Goal: Navigation & Orientation: Find specific page/section

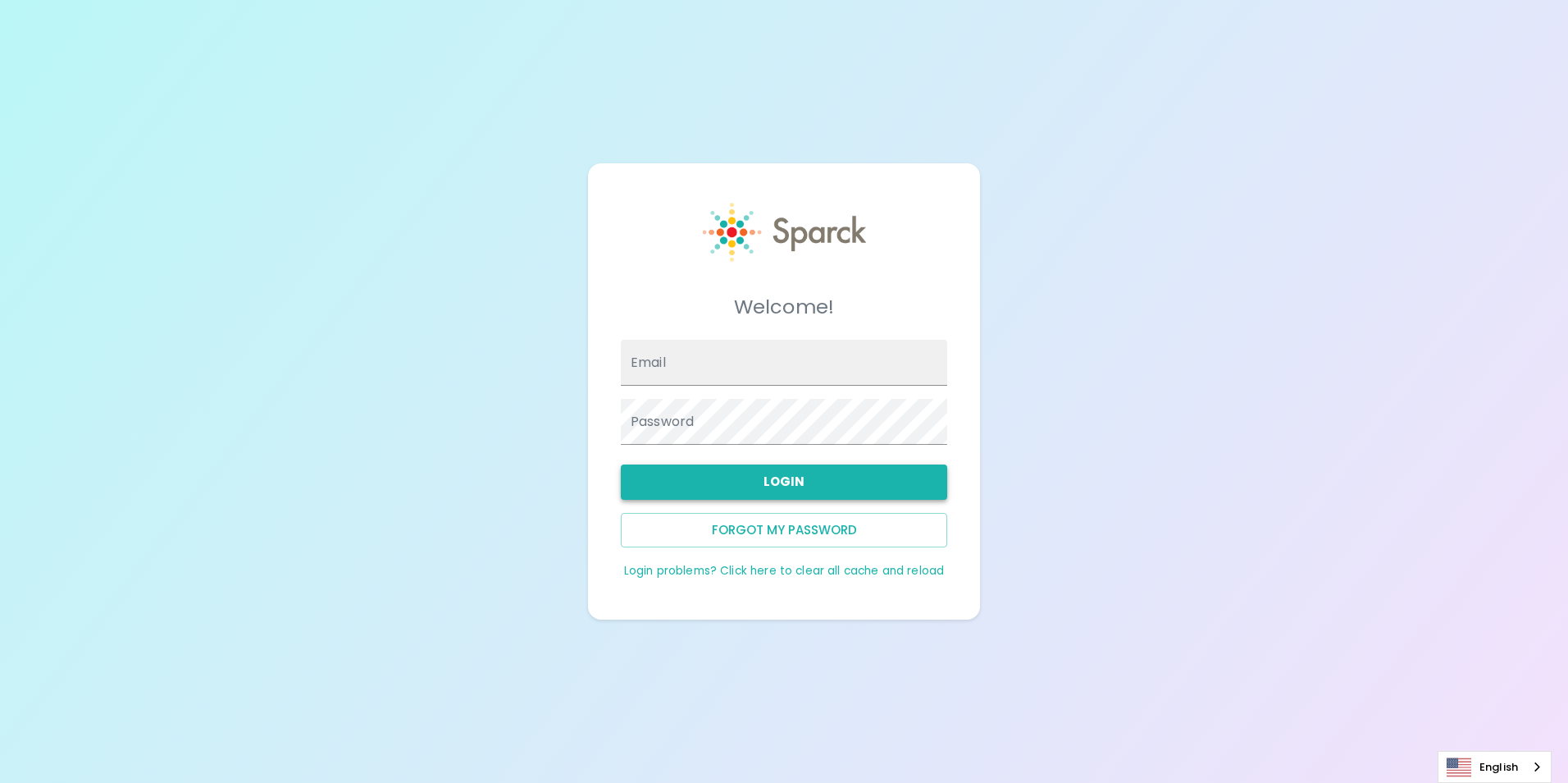
type input "[EMAIL_ADDRESS][DOMAIN_NAME]"
click at [732, 480] on button "Login" at bounding box center [784, 481] width 326 height 35
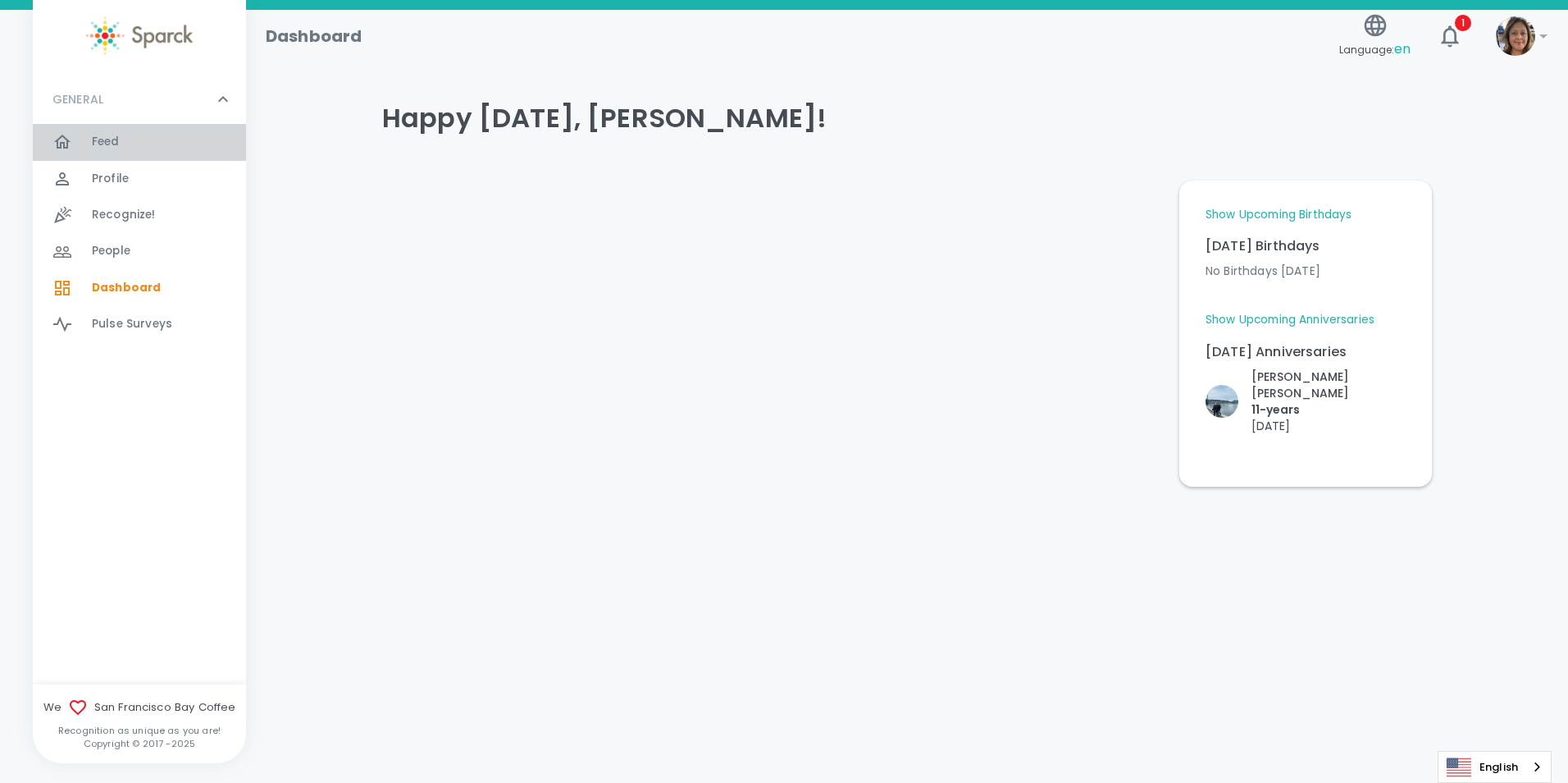
click at [69, 127] on div "Feed 0" at bounding box center [139, 142] width 213 height 36
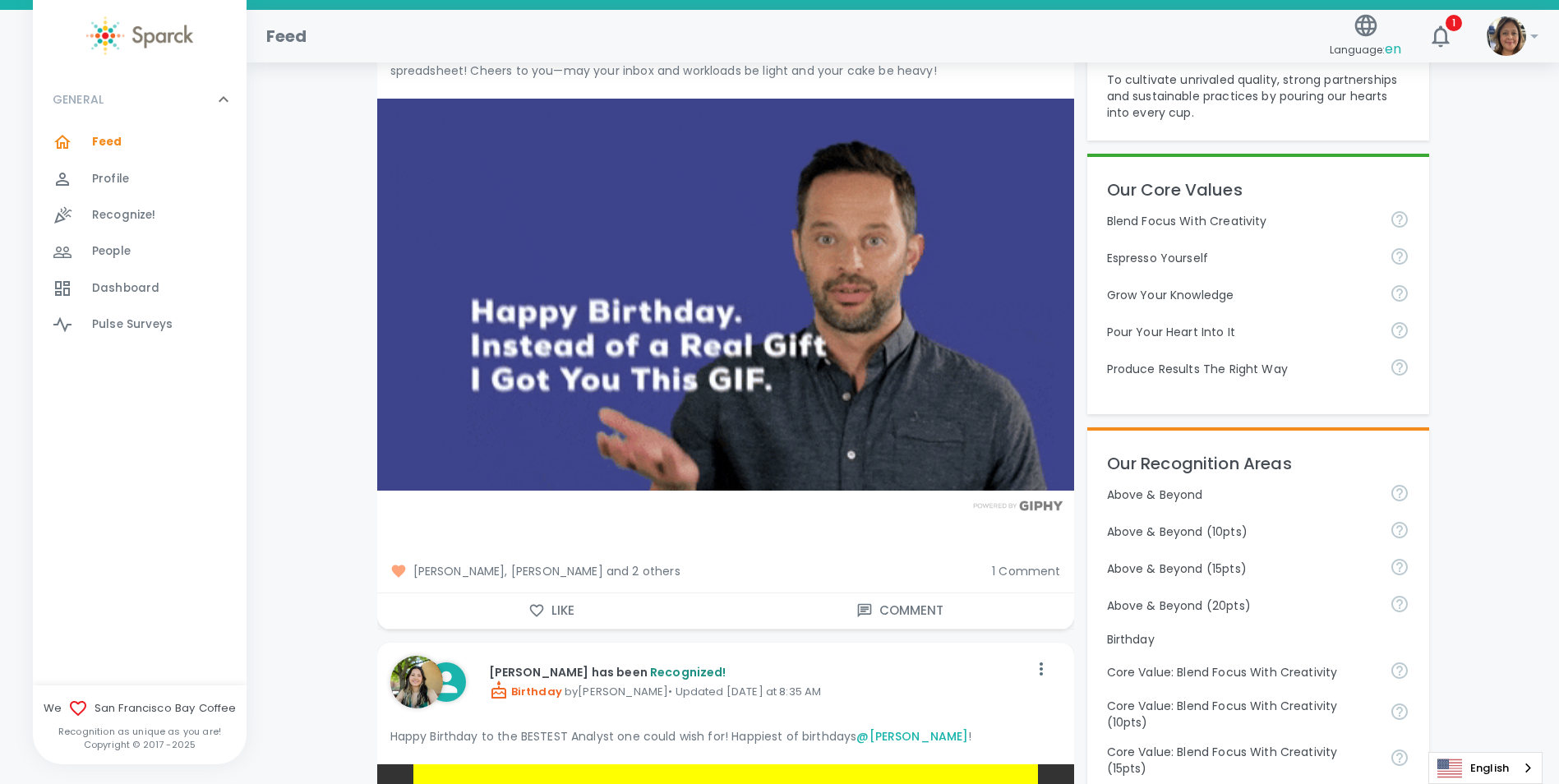
scroll to position [411, 0]
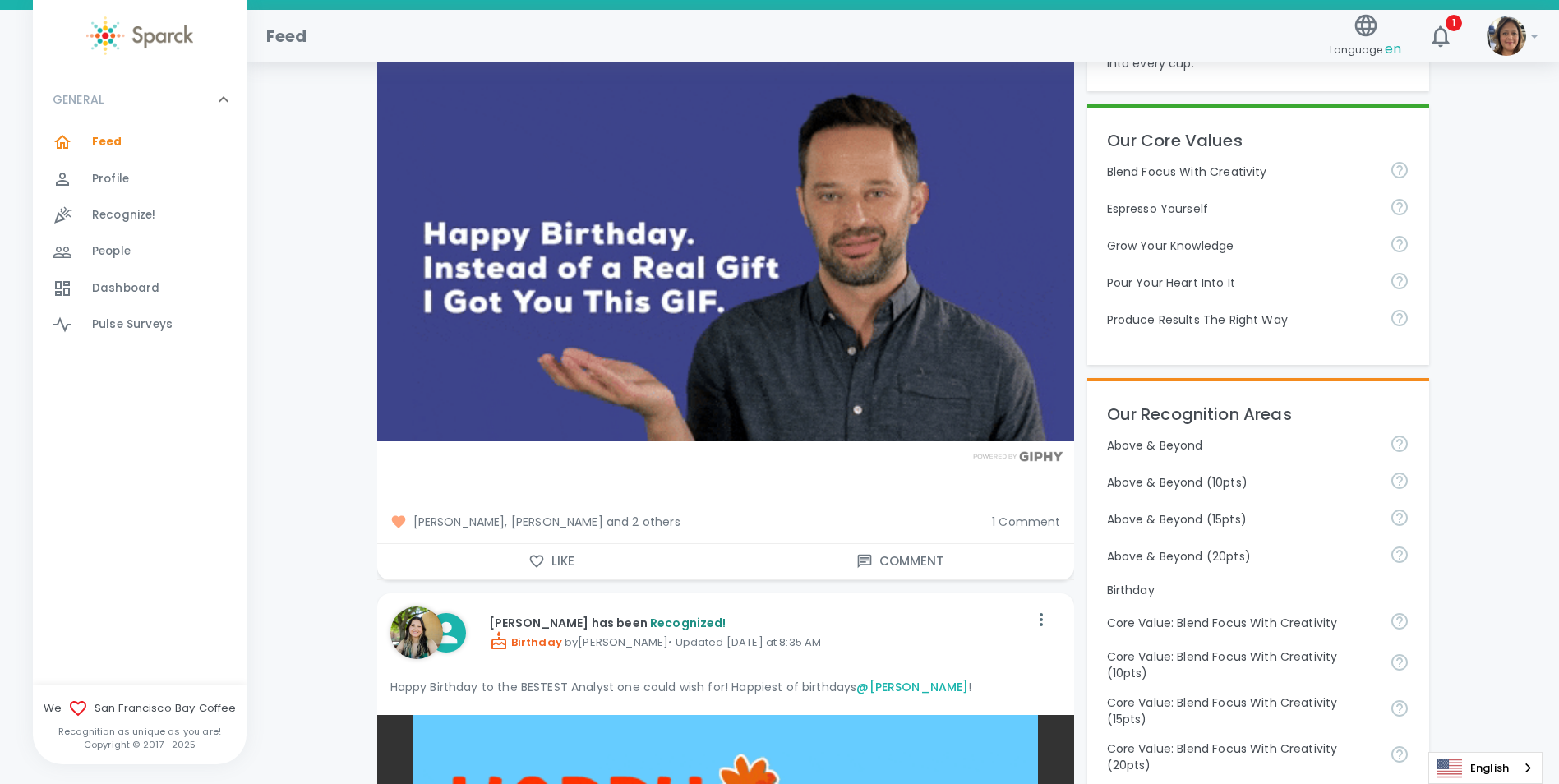
click at [105, 289] on span "Dashboard" at bounding box center [125, 288] width 67 height 17
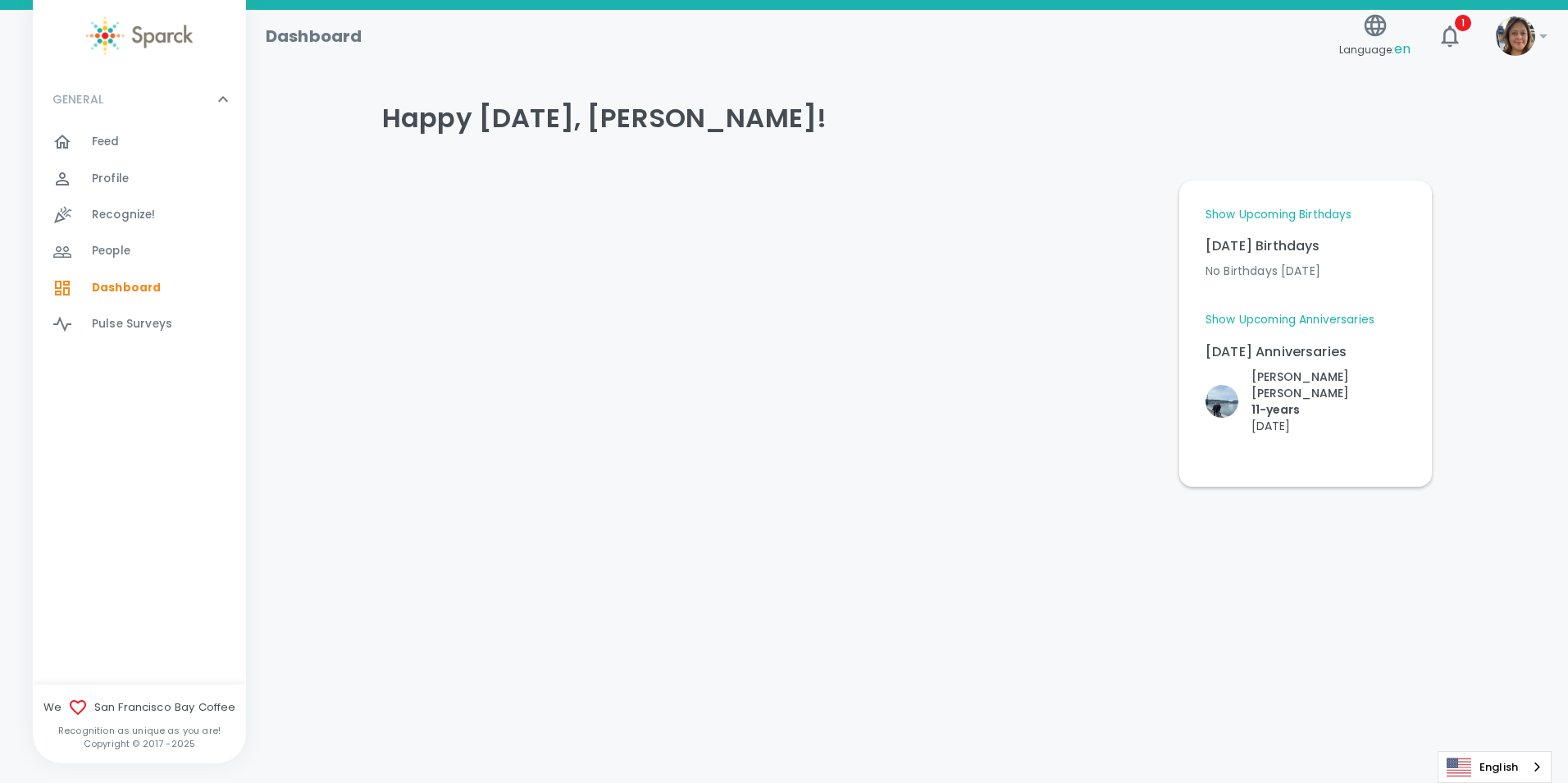
click at [1298, 212] on link "Show Upcoming Birthdays" at bounding box center [1278, 215] width 146 height 17
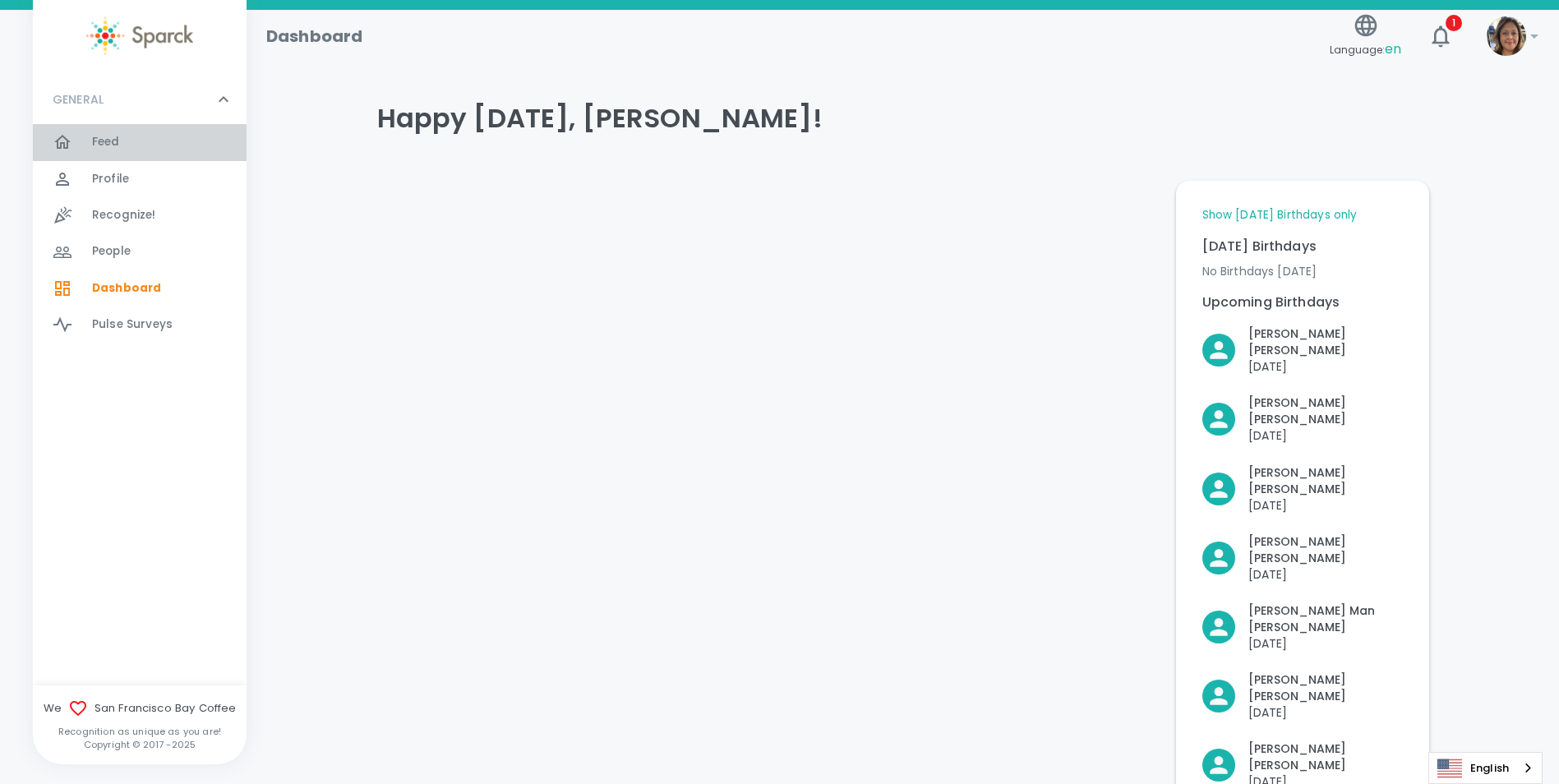
click at [78, 154] on div "Feed 0" at bounding box center [139, 142] width 213 height 37
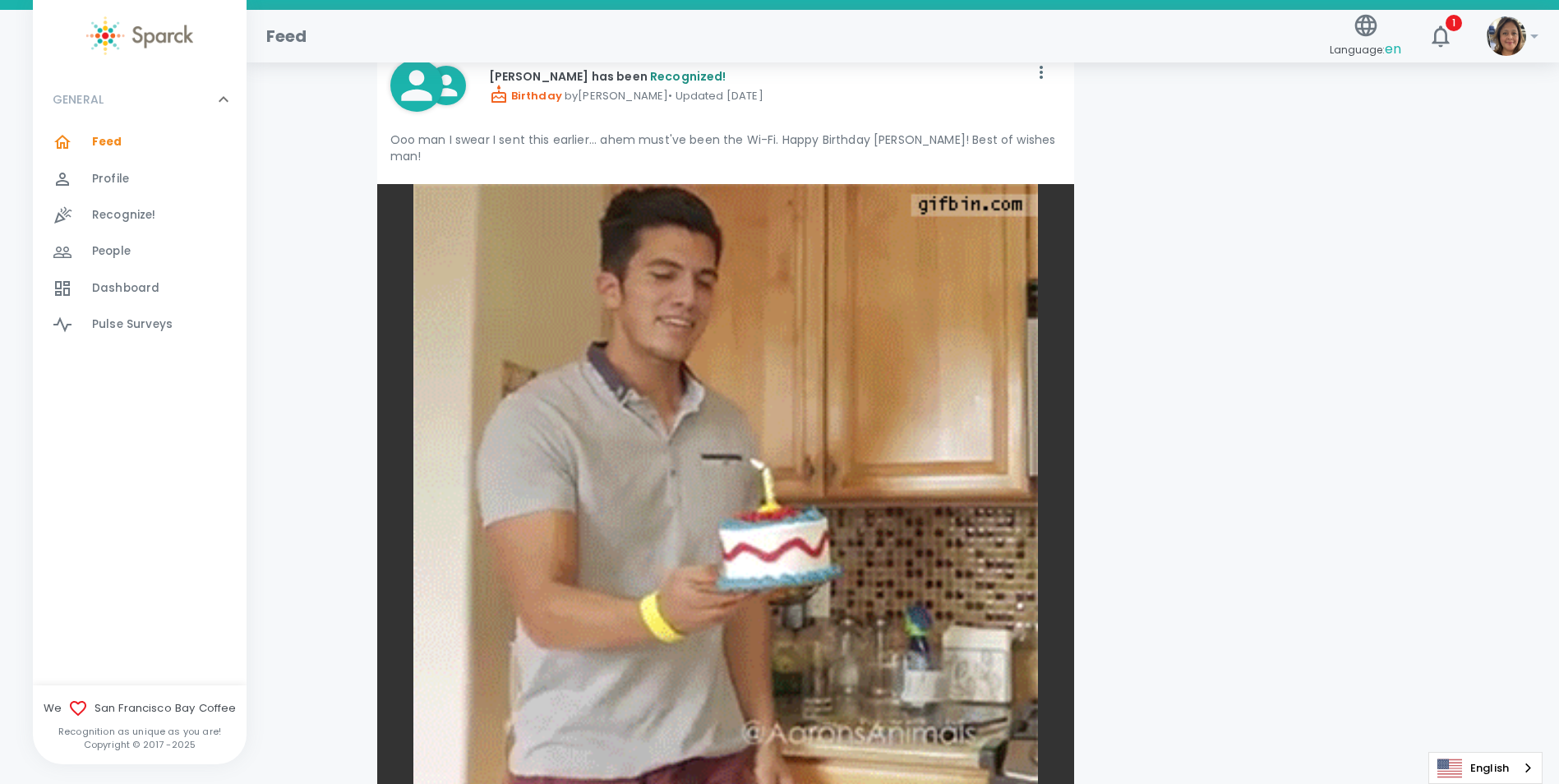
scroll to position [9037, 0]
